Goal: Task Accomplishment & Management: Use online tool/utility

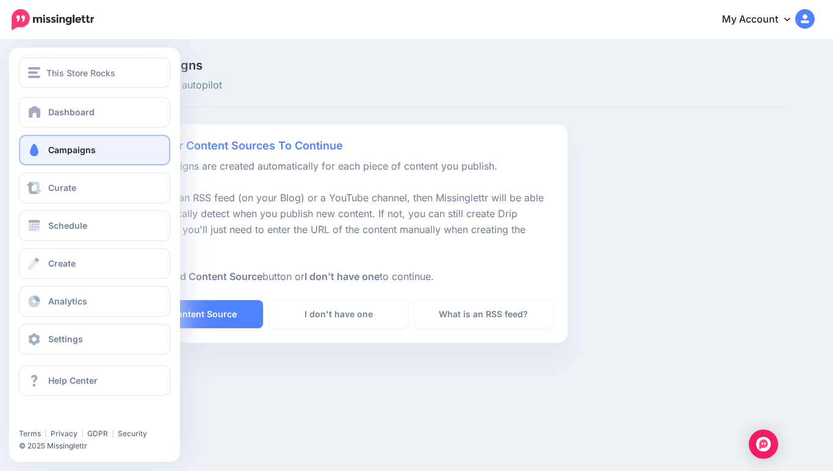
click at [62, 153] on span "Campaigns" at bounding box center [72, 150] width 48 height 10
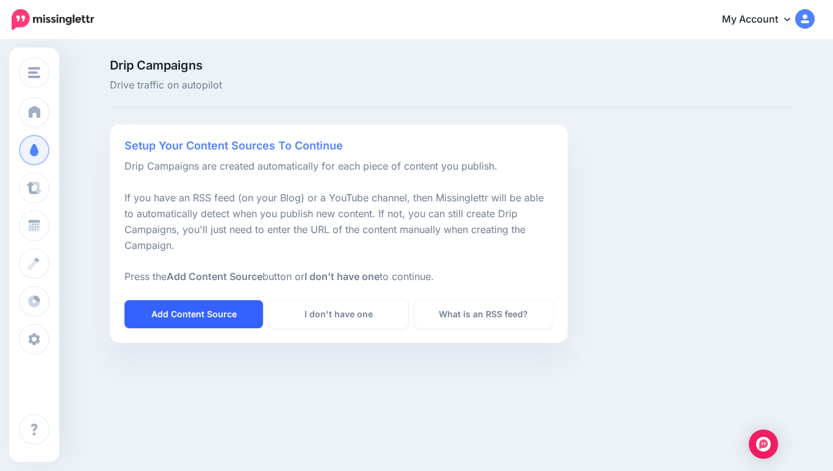
click at [217, 308] on link "Add Content Source" at bounding box center [193, 314] width 138 height 28
click at [224, 310] on link "Add Content Source" at bounding box center [193, 314] width 138 height 28
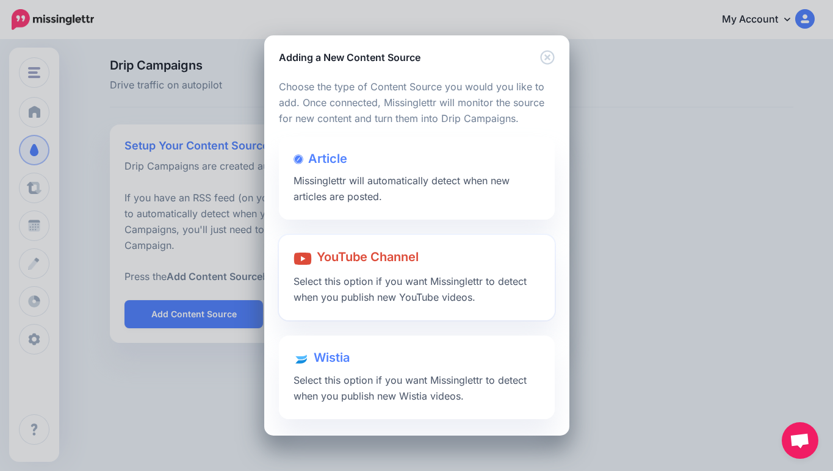
click at [334, 257] on span "YouTube Channel" at bounding box center [368, 257] width 102 height 15
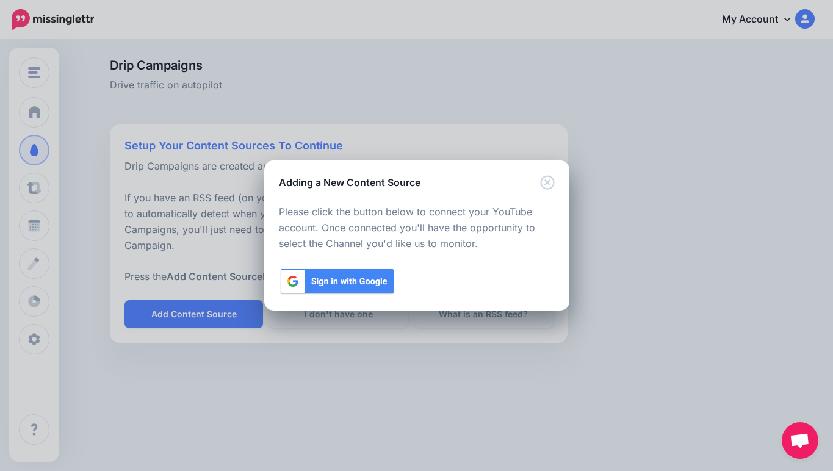
click at [334, 279] on img at bounding box center [337, 281] width 116 height 28
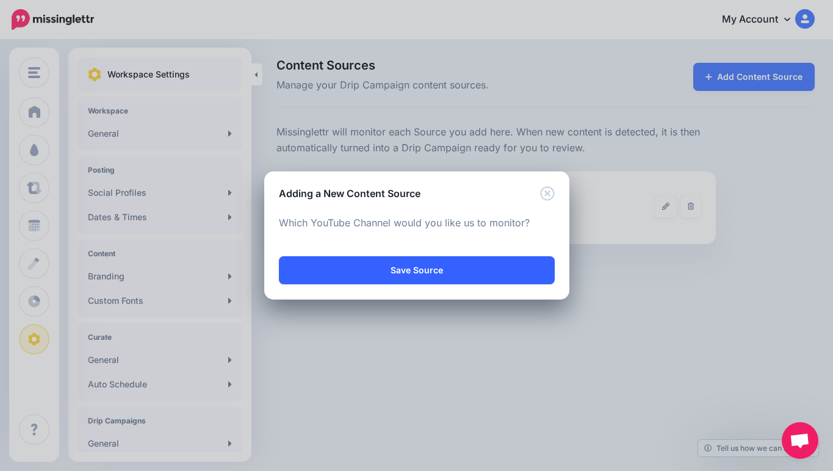
click at [506, 265] on link "Save Source" at bounding box center [417, 270] width 276 height 28
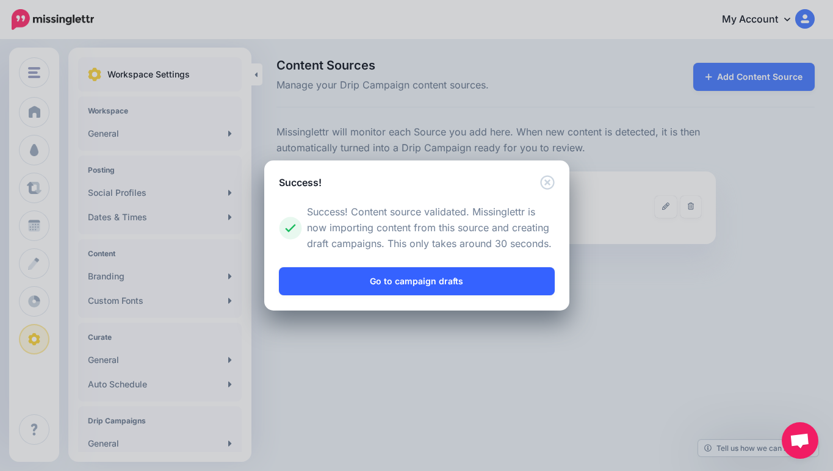
click at [493, 279] on link "Go to campaign drafts" at bounding box center [417, 281] width 276 height 28
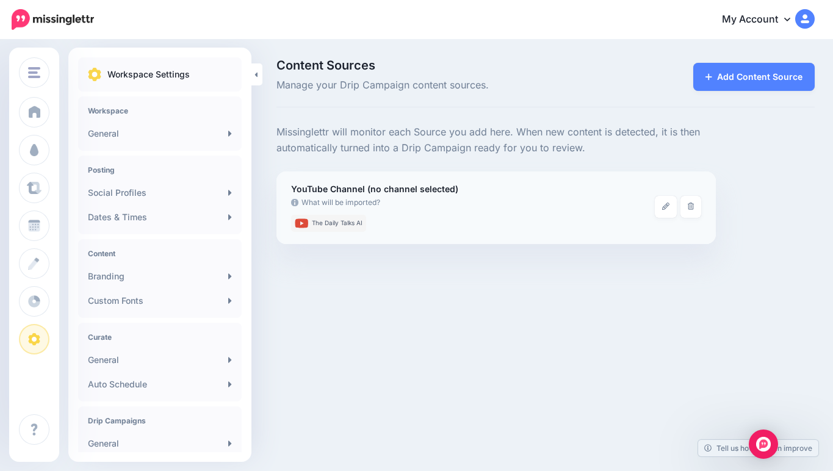
click at [349, 224] on span "The Daily Talks AI" at bounding box center [337, 223] width 51 height 7
click at [381, 182] on div "YouTube Channel (no channel selected) What will be imported? The Daily Talks AI" at bounding box center [473, 207] width 364 height 50
click at [399, 203] on link "What will be imported?" at bounding box center [473, 202] width 364 height 12
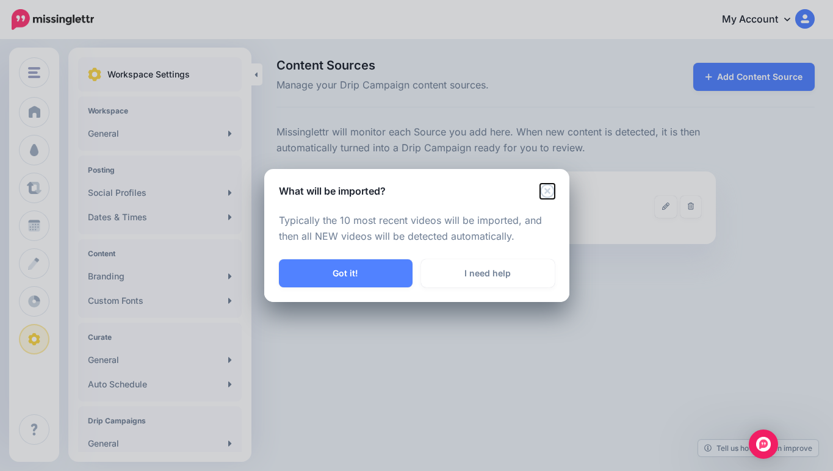
click at [543, 193] on icon "Close" at bounding box center [547, 191] width 15 height 15
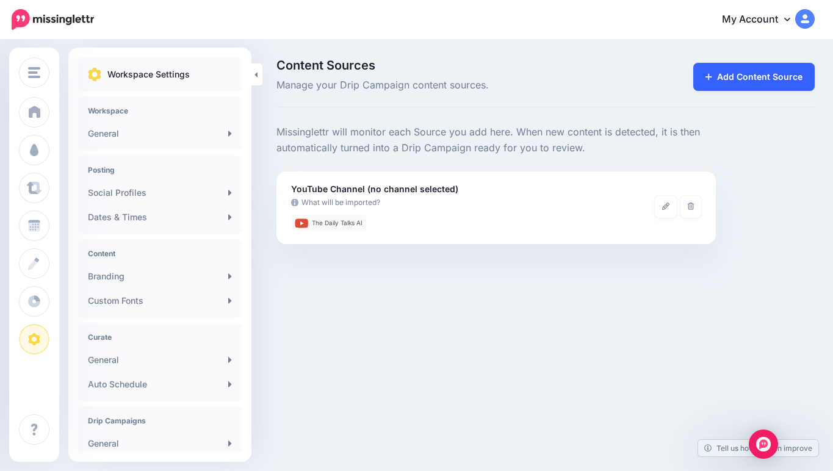
click at [743, 78] on link "Add Content Source" at bounding box center [753, 77] width 121 height 28
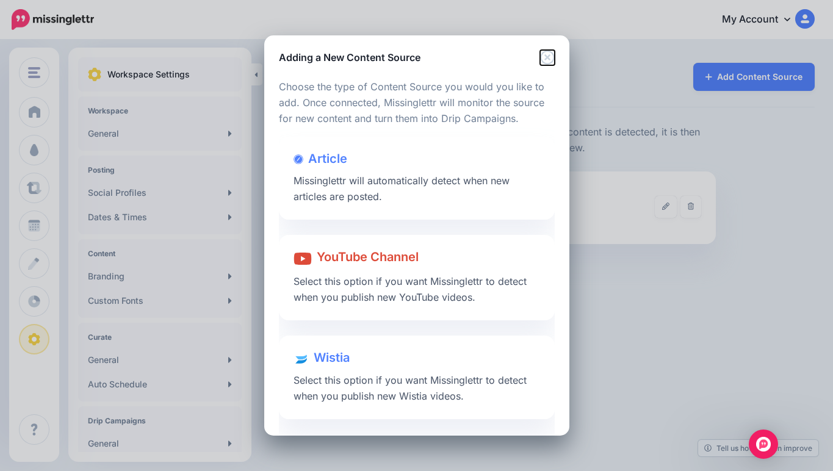
click at [545, 54] on icon "Close" at bounding box center [547, 57] width 14 height 14
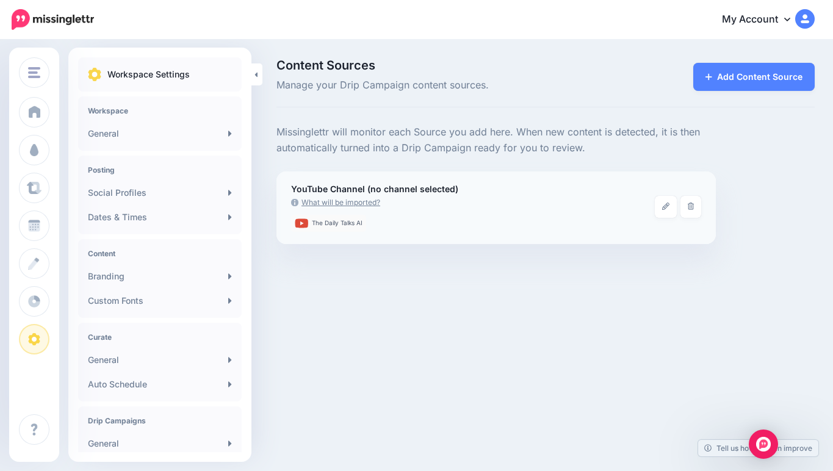
click at [435, 210] on div at bounding box center [473, 212] width 364 height 6
click at [575, 201] on link "What will be imported?" at bounding box center [473, 202] width 364 height 12
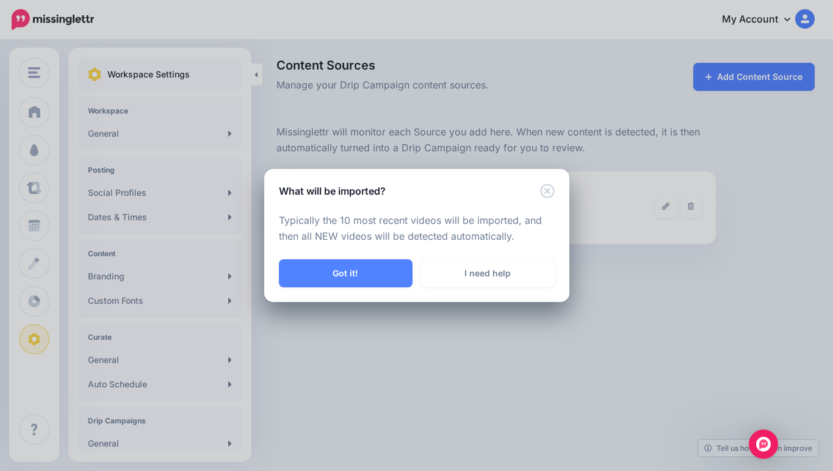
click at [554, 195] on div "What will be imported?" at bounding box center [416, 183] width 305 height 29
click at [551, 195] on icon "Close" at bounding box center [547, 191] width 14 height 14
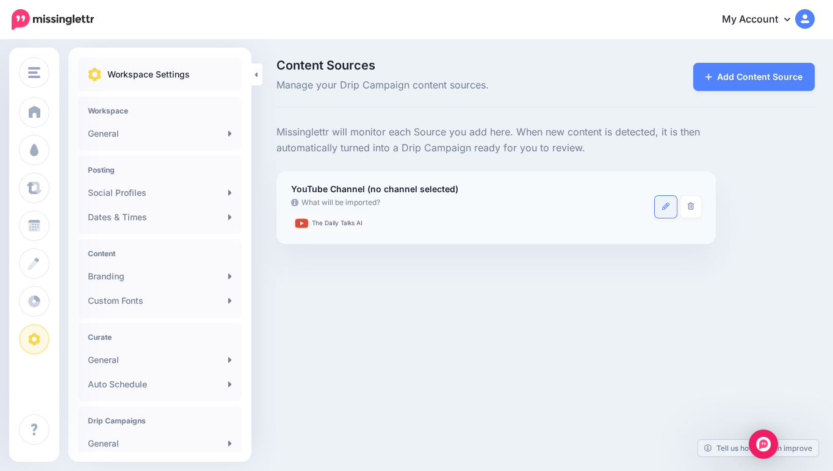
click at [668, 217] on link at bounding box center [665, 207] width 22 height 22
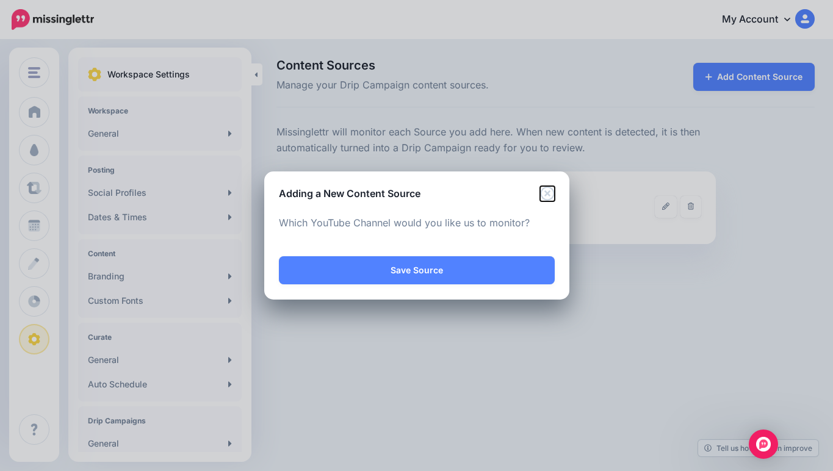
click at [551, 193] on icon "Close" at bounding box center [547, 193] width 15 height 15
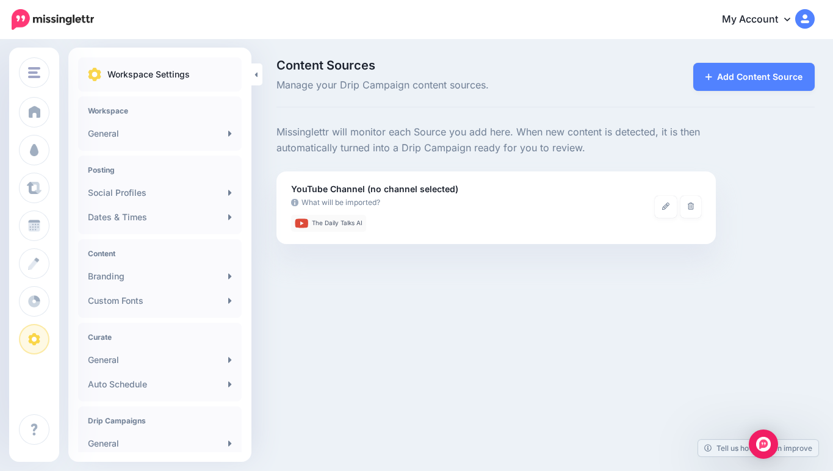
click at [269, 135] on div "Missinglettr will monitor each Source you add here. When new content is detecte…" at bounding box center [495, 184] width 457 height 120
click at [254, 76] on icon at bounding box center [255, 75] width 3 height 8
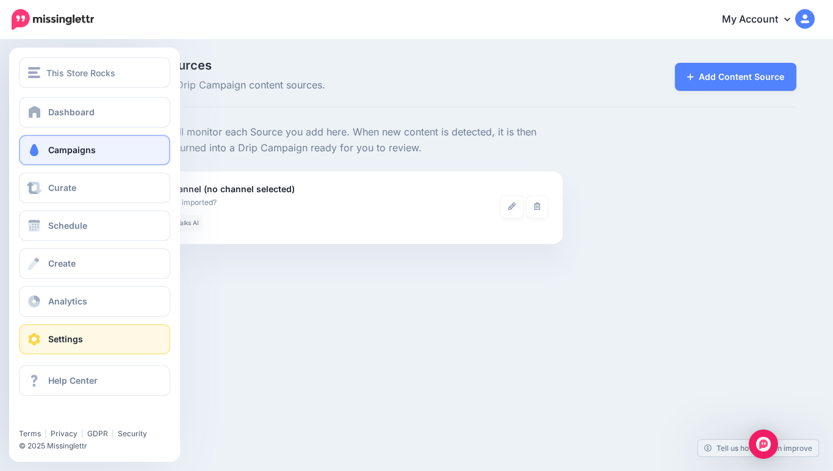
click at [71, 159] on link "Campaigns" at bounding box center [94, 150] width 151 height 30
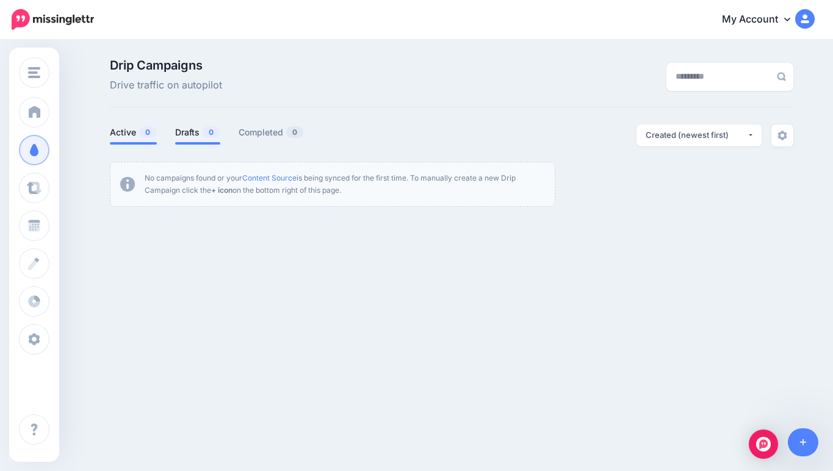
click at [139, 127] on link "Active 0" at bounding box center [133, 132] width 47 height 15
click at [249, 252] on div "This Store Rocks This Store Rocks This Store Rocks Workspace TSRocks Add Worksp…" at bounding box center [416, 185] width 833 height 288
click at [260, 174] on link "Content Source" at bounding box center [269, 177] width 54 height 9
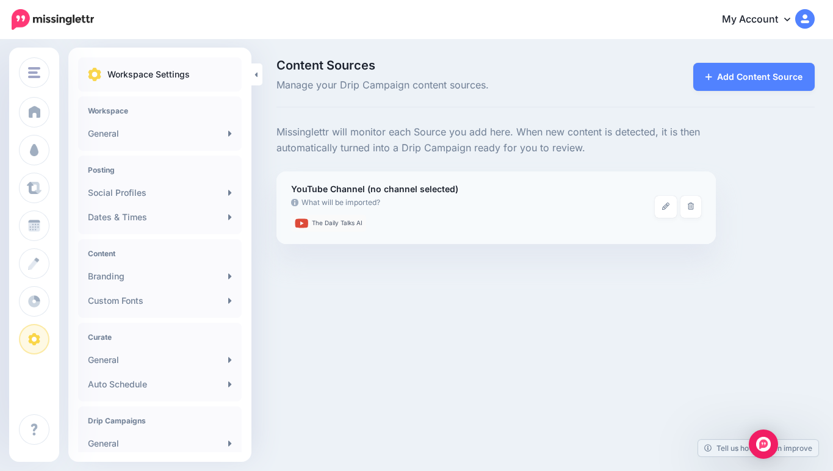
click at [320, 194] on b "YouTube Channel (no channel selected)" at bounding box center [374, 189] width 167 height 10
click at [360, 201] on link "What will be imported?" at bounding box center [473, 202] width 364 height 12
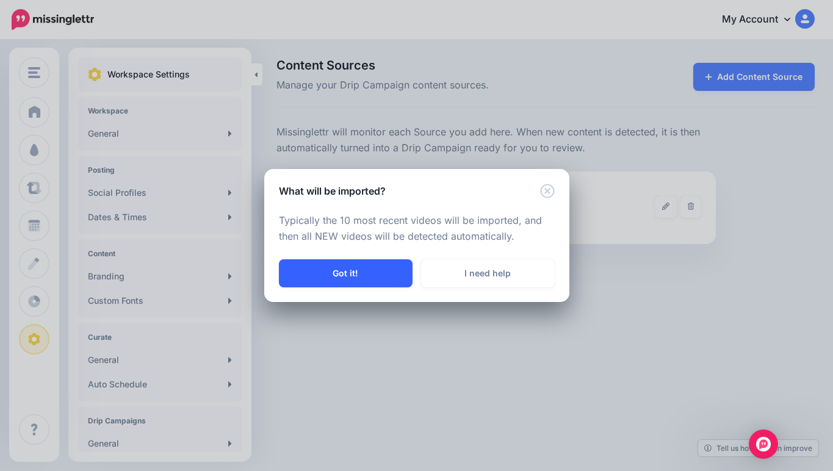
click at [381, 274] on button "Got it!" at bounding box center [346, 273] width 134 height 28
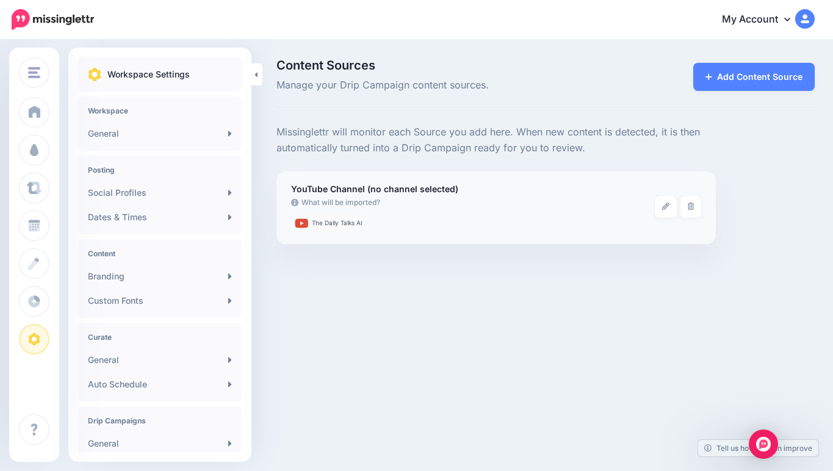
click at [436, 223] on ul "The Daily Talks AI" at bounding box center [473, 223] width 364 height 17
click at [333, 225] on span "The Daily Talks AI" at bounding box center [337, 223] width 51 height 7
click at [303, 224] on icon at bounding box center [301, 222] width 13 height 9
click at [431, 185] on b "YouTube Channel (no channel selected)" at bounding box center [374, 189] width 167 height 10
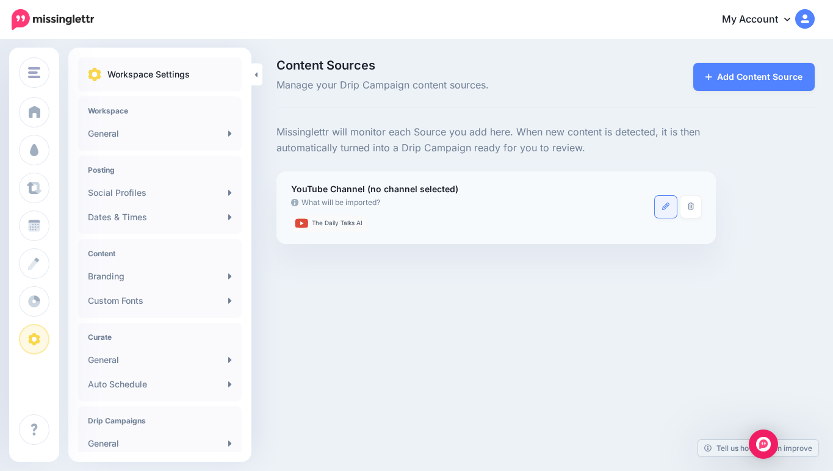
click at [663, 210] on link at bounding box center [665, 207] width 22 height 22
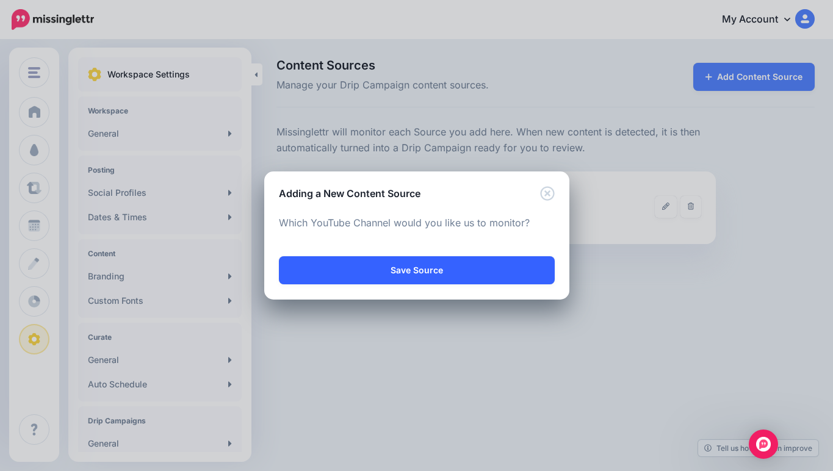
click at [460, 274] on link "Save Source" at bounding box center [417, 270] width 276 height 28
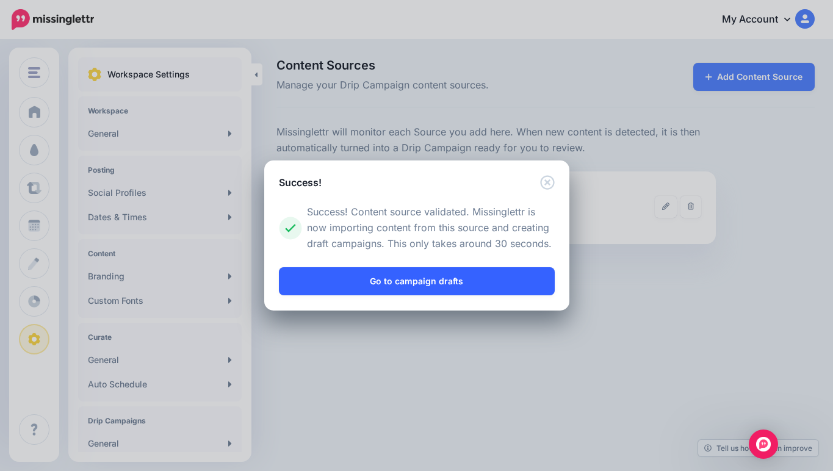
click at [459, 276] on link "Go to campaign drafts" at bounding box center [417, 281] width 276 height 28
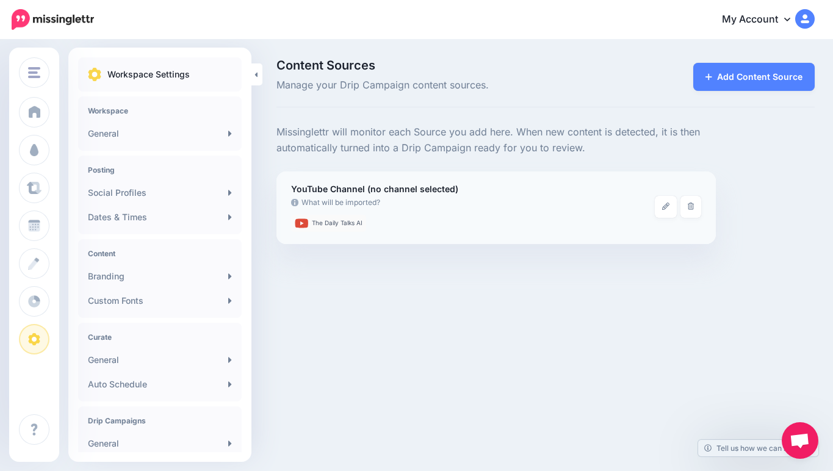
click at [430, 231] on ul "The Daily Talks AI" at bounding box center [473, 223] width 364 height 17
click at [259, 80] on link at bounding box center [256, 74] width 11 height 22
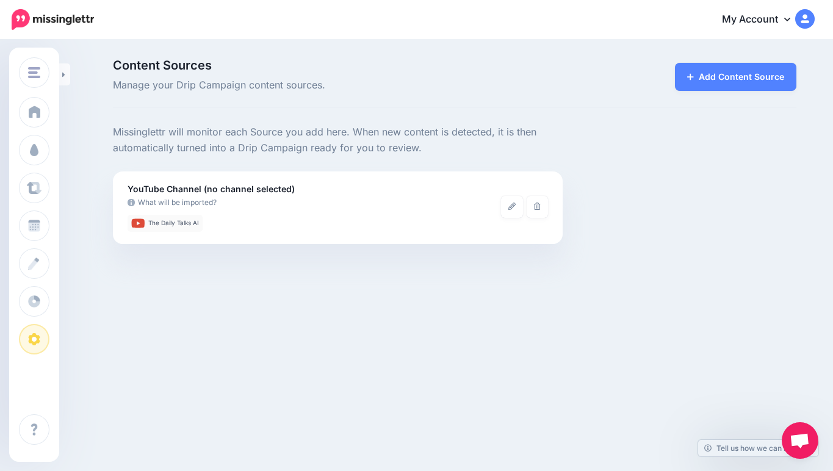
click at [237, 142] on p "Missinglettr will monitor each Source you add here. When new content is detecte…" at bounding box center [338, 140] width 450 height 32
click at [522, 140] on p "Missinglettr will monitor each Source you add here. When new content is detecte…" at bounding box center [338, 140] width 450 height 32
click at [393, 264] on div "This Store Rocks This Store Rocks This Store Rocks Workspace TSRocks Add Worksp…" at bounding box center [416, 235] width 833 height 471
click at [182, 229] on li "The Daily Talks AI" at bounding box center [164, 223] width 75 height 17
